Goal: Check status: Check status

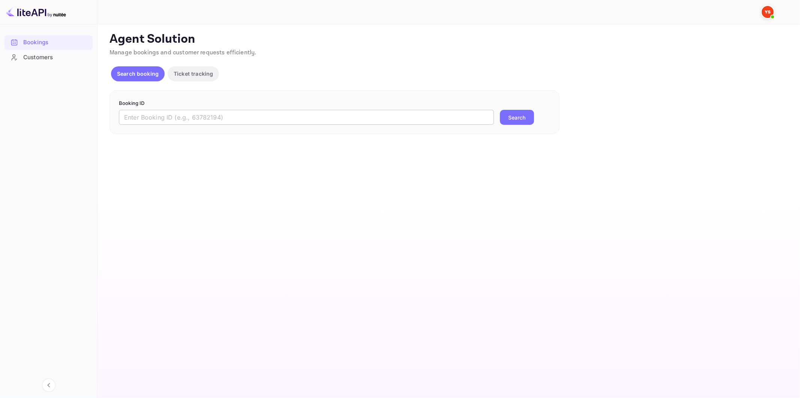
click at [299, 117] on input "text" at bounding box center [306, 117] width 375 height 15
paste input "8903387"
type input "8903387"
click at [524, 121] on button "Search" at bounding box center [517, 117] width 34 height 15
click at [459, 86] on div "Agent Solution Manage bookings and customer requests efficiently. Search bookin…" at bounding box center [448, 83] width 677 height 102
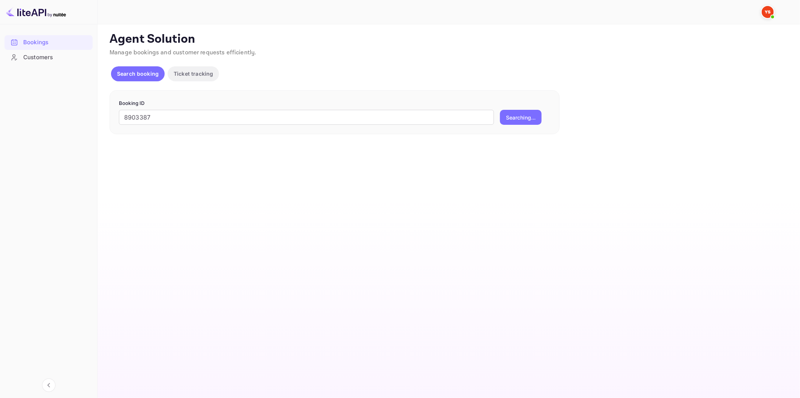
click at [459, 86] on div "Agent Solution Manage bookings and customer requests efficiently. Search bookin…" at bounding box center [448, 83] width 677 height 102
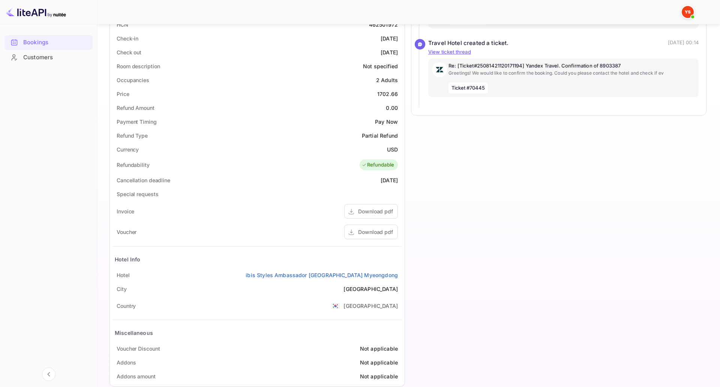
scroll to position [192, 0]
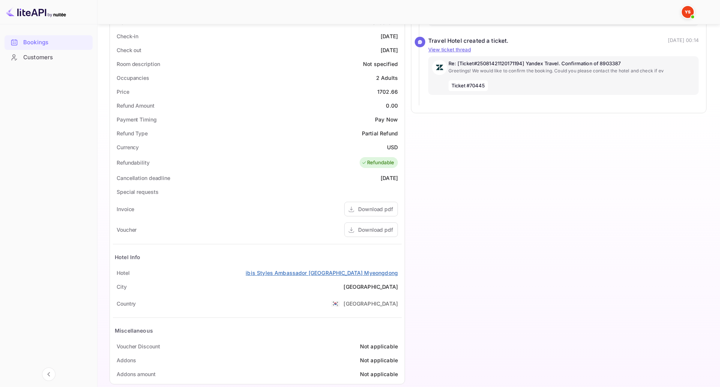
click at [371, 275] on link "ibis Styles Ambassador [GEOGRAPHIC_DATA] Myeongdong" at bounding box center [322, 273] width 152 height 8
click at [385, 136] on div "Refund Type Partial Refund" at bounding box center [257, 133] width 289 height 14
click at [393, 226] on div "Download pdf" at bounding box center [375, 230] width 35 height 8
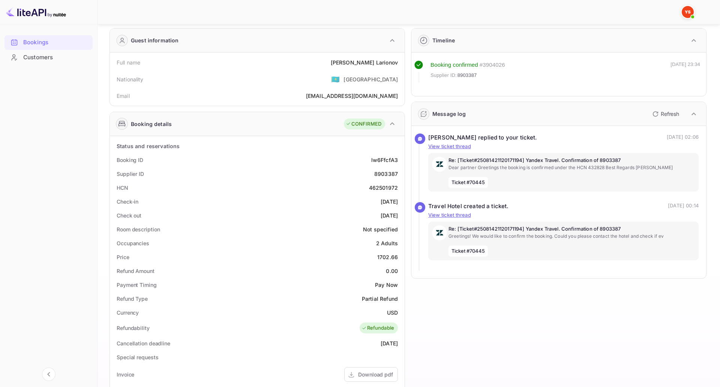
scroll to position [25, 0]
click at [392, 67] on div "[PERSON_NAME]" at bounding box center [364, 64] width 67 height 8
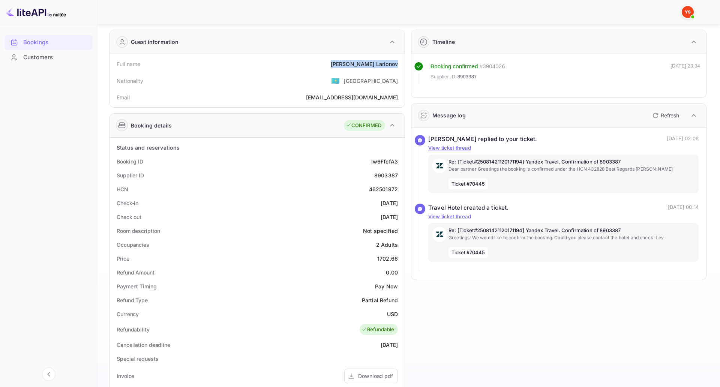
drag, startPoint x: 392, startPoint y: 67, endPoint x: 421, endPoint y: 62, distance: 29.7
click at [398, 62] on div "[PERSON_NAME]" at bounding box center [364, 64] width 67 height 8
copy div "[PERSON_NAME]"
click at [398, 173] on div "8903387" at bounding box center [386, 175] width 24 height 8
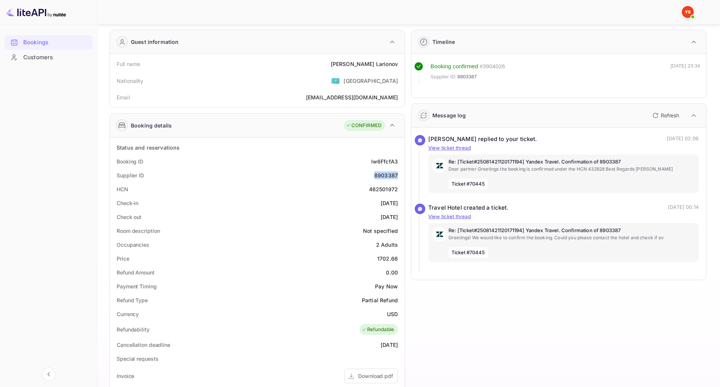
copy div "8903387"
click at [398, 189] on div "462501972" at bounding box center [383, 189] width 29 height 8
click at [390, 155] on div "Booking ID lw6FfcfA3" at bounding box center [257, 162] width 289 height 14
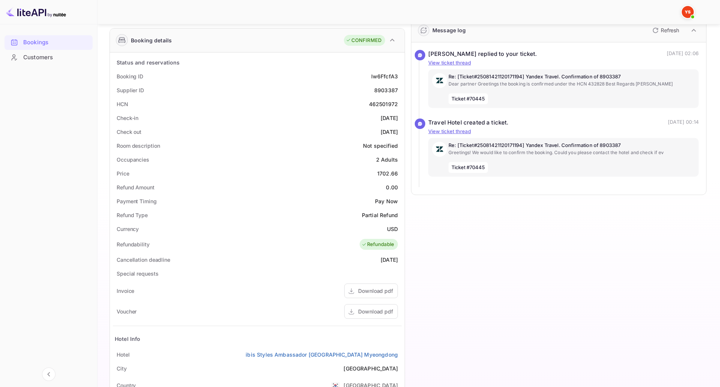
scroll to position [192, 0]
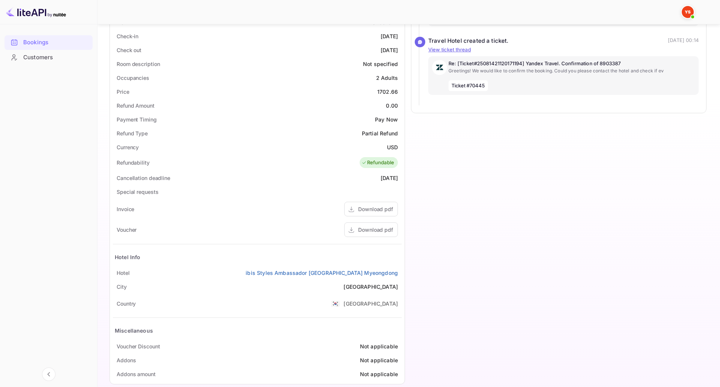
drag, startPoint x: 137, startPoint y: 36, endPoint x: 436, endPoint y: 53, distance: 299.0
click at [402, 53] on div "Status and reservations Booking ID lw6FfcfA3 Supplier ID 8903387 HCN 462501972 …" at bounding box center [257, 177] width 289 height 407
copy div "Check-in [DATE] Check out [DATE]"
click at [395, 166] on div "Refundable" at bounding box center [378, 163] width 33 height 8
drag, startPoint x: 322, startPoint y: 271, endPoint x: 439, endPoint y: 270, distance: 117.0
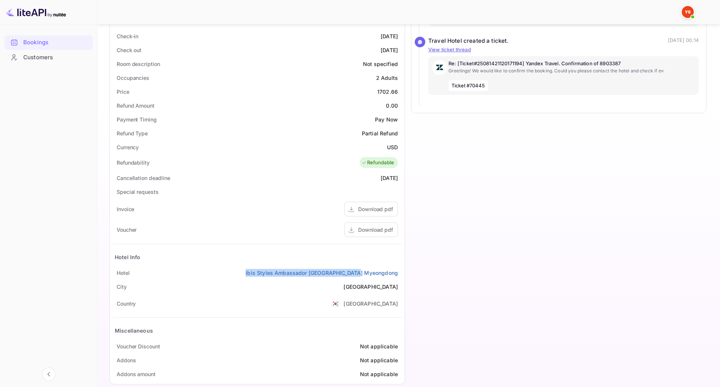
click at [405, 270] on div "Status and reservations Booking ID lw6FfcfA3 Supplier ID 8903387 HCN 462501972 …" at bounding box center [257, 177] width 295 height 413
copy link "ibis Styles Ambassador [GEOGRAPHIC_DATA] Myeongdong"
